Goal: Task Accomplishment & Management: Complete application form

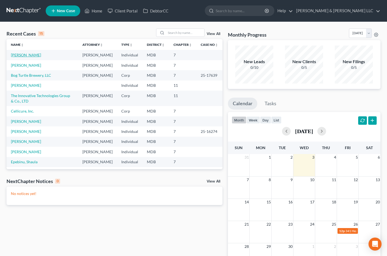
click at [29, 57] on link "[PERSON_NAME]" at bounding box center [26, 55] width 30 height 5
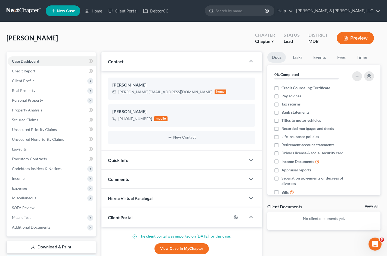
click at [203, 36] on div "[PERSON_NAME] Upgraded Chapter Chapter 7 Status Lead District MDB Preview" at bounding box center [194, 41] width 374 height 24
click at [56, 104] on span "Personal Property" at bounding box center [52, 101] width 88 height 10
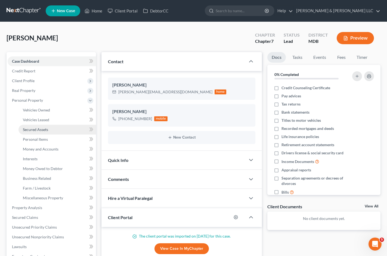
click at [60, 129] on link "Secured Assets" at bounding box center [56, 130] width 77 height 10
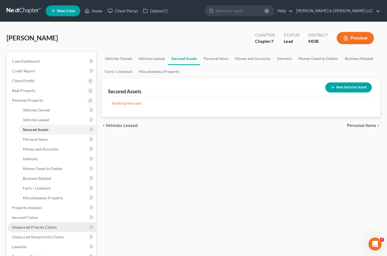
click at [49, 225] on span "Unsecured Priority Claims" at bounding box center [34, 227] width 45 height 5
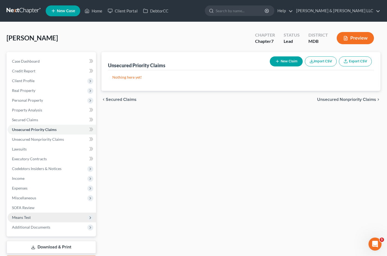
click at [50, 220] on span "Means Test" at bounding box center [52, 218] width 88 height 10
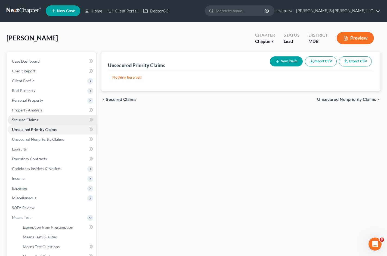
click at [57, 121] on link "Secured Claims" at bounding box center [52, 120] width 88 height 10
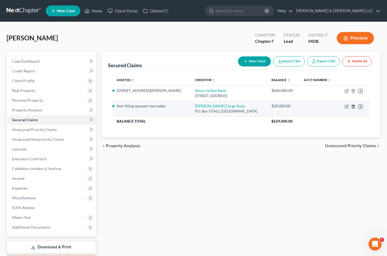
click at [354, 107] on icon "button" at bounding box center [353, 107] width 4 height 4
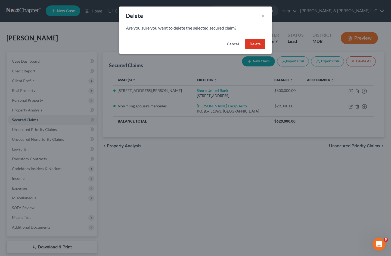
click at [258, 46] on button "Delete" at bounding box center [255, 44] width 20 height 11
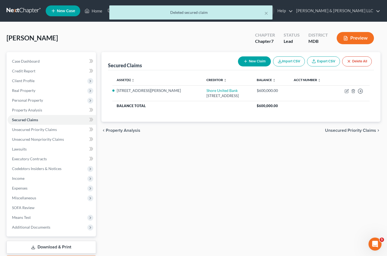
click at [237, 174] on div "Secured Claims New Claim Import CSV Export CSV Delete All Asset(s) expand_more …" at bounding box center [241, 160] width 284 height 216
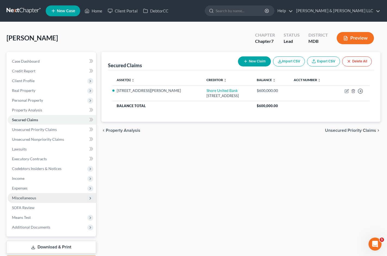
click at [70, 202] on span "Miscellaneous" at bounding box center [52, 198] width 88 height 10
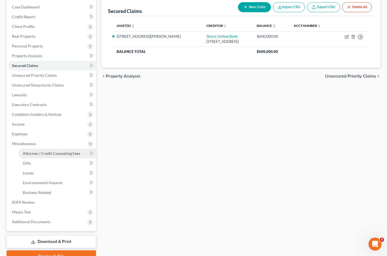
click at [78, 155] on span "Attorney / Credit Counseling Fees" at bounding box center [51, 153] width 57 height 5
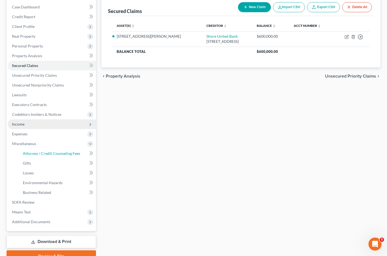
select select "11"
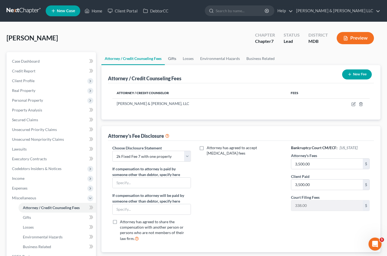
click at [178, 57] on link "Gifts" at bounding box center [172, 58] width 15 height 13
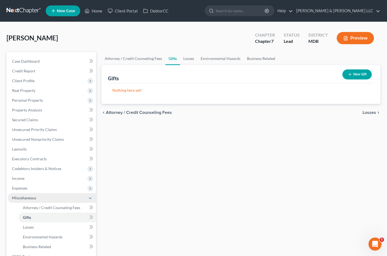
click at [43, 201] on span "Miscellaneous" at bounding box center [52, 198] width 88 height 10
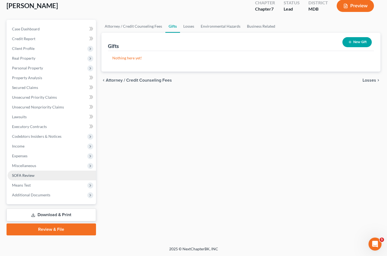
click at [61, 176] on link "SOFA Review" at bounding box center [52, 176] width 88 height 10
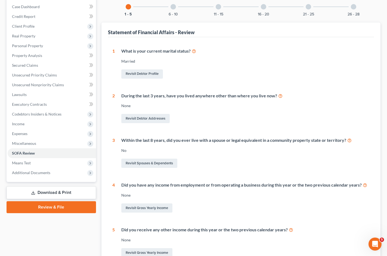
scroll to position [33, 0]
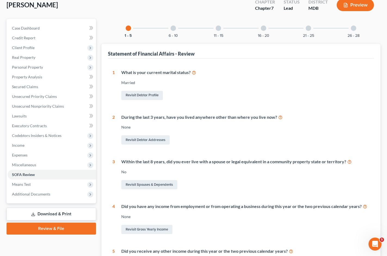
click at [173, 28] on div at bounding box center [172, 28] width 5 height 5
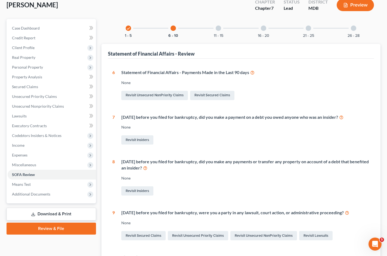
click at [221, 27] on div "11 - 15" at bounding box center [218, 28] width 18 height 18
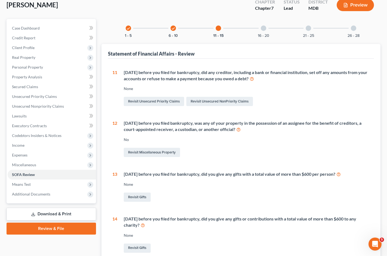
click at [262, 26] on div at bounding box center [263, 28] width 5 height 5
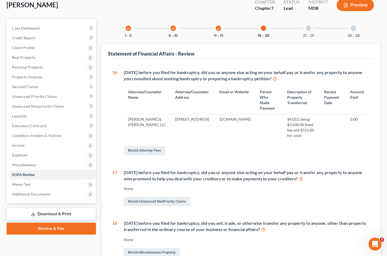
drag, startPoint x: 306, startPoint y: 30, endPoint x: 310, endPoint y: 29, distance: 3.6
click at [307, 30] on div at bounding box center [307, 28] width 5 height 5
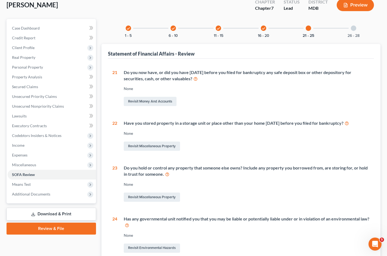
click at [358, 29] on div "26 - 28" at bounding box center [353, 28] width 18 height 18
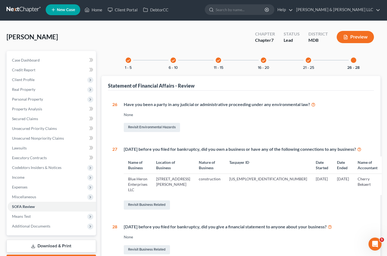
scroll to position [0, 0]
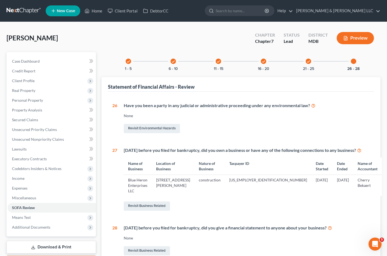
click at [183, 41] on div "[PERSON_NAME] Upgraded Chapter Chapter 7 Status Lead District MDB Preview" at bounding box center [194, 41] width 374 height 24
click at [64, 82] on span "Client Profile" at bounding box center [52, 81] width 88 height 10
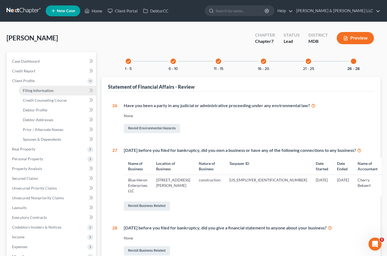
click at [67, 91] on link "Filing Information" at bounding box center [56, 91] width 77 height 10
select select "1"
select select "0"
select select "21"
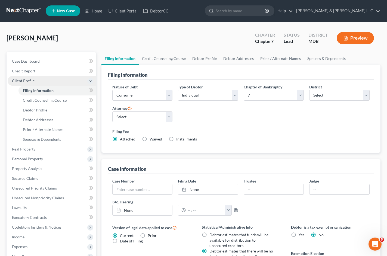
click at [43, 81] on span "Client Profile" at bounding box center [52, 81] width 88 height 10
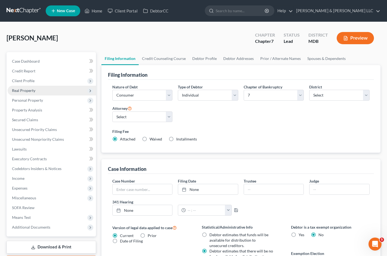
click at [59, 92] on span "Real Property" at bounding box center [52, 91] width 88 height 10
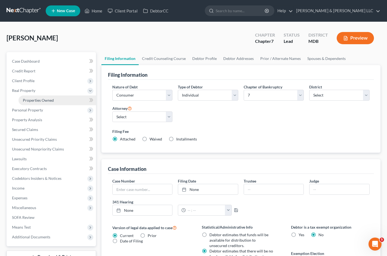
click at [58, 100] on link "Properties Owned" at bounding box center [56, 101] width 77 height 10
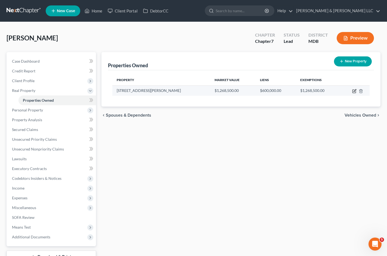
click at [354, 92] on icon "button" at bounding box center [354, 90] width 2 height 2
select select "21"
select select "2"
select select "5"
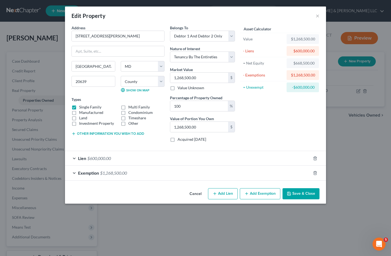
click at [197, 194] on button "Cancel" at bounding box center [195, 194] width 21 height 11
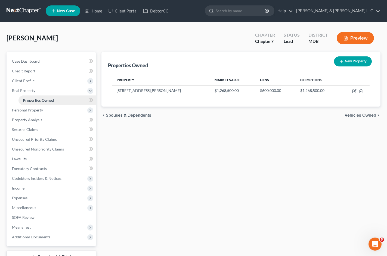
drag, startPoint x: 57, startPoint y: 90, endPoint x: 76, endPoint y: 96, distance: 19.3
click at [57, 90] on span "Real Property" at bounding box center [52, 91] width 88 height 10
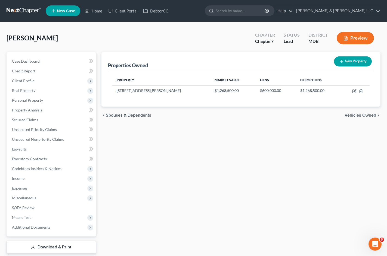
click at [251, 155] on div "Properties Owned New Property Property Market Value Liens Exemptions [STREET_AD…" at bounding box center [241, 160] width 284 height 216
click at [60, 140] on span "Unsecured Nonpriority Claims" at bounding box center [38, 139] width 52 height 5
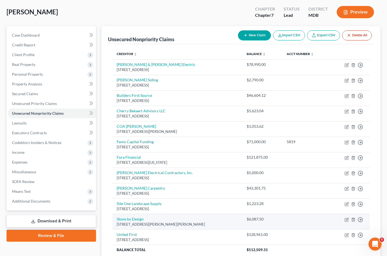
scroll to position [74, 0]
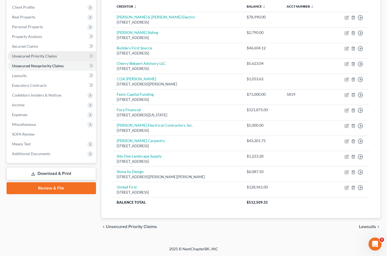
click at [67, 56] on link "Unsecured Priority Claims" at bounding box center [52, 56] width 88 height 10
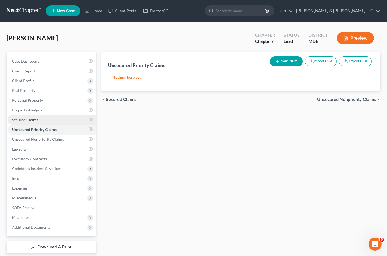
click at [55, 116] on link "Secured Claims" at bounding box center [52, 120] width 88 height 10
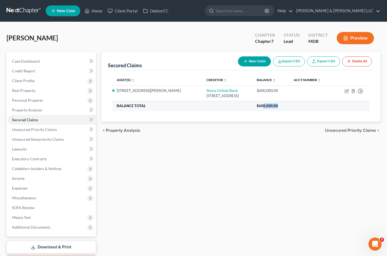
drag, startPoint x: 290, startPoint y: 107, endPoint x: 273, endPoint y: 108, distance: 17.4
click at [274, 108] on th "$600,000.00" at bounding box center [310, 106] width 117 height 10
click at [270, 205] on div "Secured Claims New Claim Import CSV Export CSV Delete All Asset(s) expand_more …" at bounding box center [241, 160] width 284 height 216
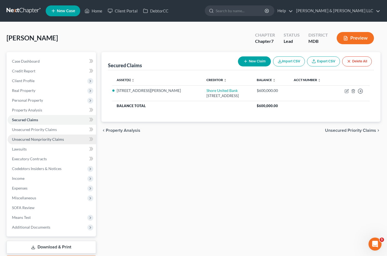
click at [62, 141] on span "Unsecured Nonpriority Claims" at bounding box center [38, 139] width 52 height 5
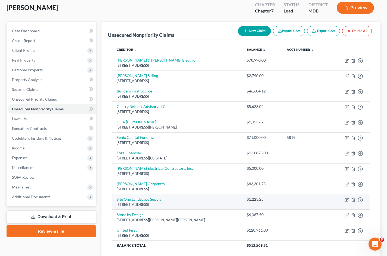
scroll to position [74, 0]
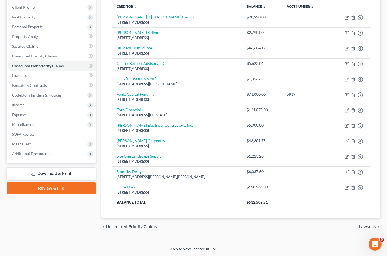
click at [99, 238] on div "Petition Navigation Case Dashboard Payments Invoices Payments Payments Credit R…" at bounding box center [194, 110] width 374 height 262
